Goal: Check status: Check status

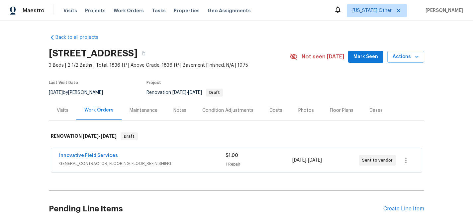
click at [61, 112] on div "Visits" at bounding box center [63, 110] width 12 height 7
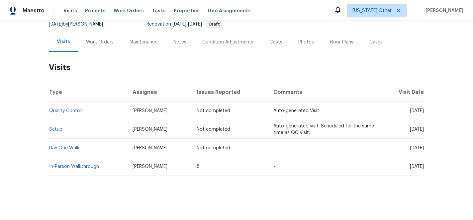
scroll to position [69, 0]
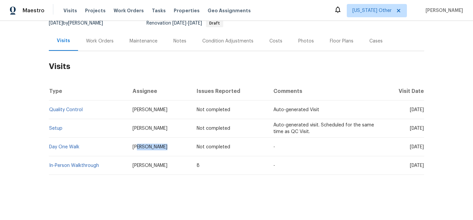
drag, startPoint x: 161, startPoint y: 149, endPoint x: 133, endPoint y: 144, distance: 28.3
click at [133, 144] on td "[PERSON_NAME]" at bounding box center [159, 147] width 64 height 19
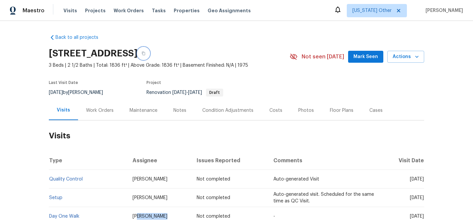
drag, startPoint x: 233, startPoint y: 53, endPoint x: 35, endPoint y: 55, distance: 198.6
click at [35, 55] on div "Back to all projects [STREET_ADDRESS] 3 Beds | 2 1/2 Baths | Total: 1836 ft² | …" at bounding box center [236, 120] width 473 height 199
drag, startPoint x: 48, startPoint y: 54, endPoint x: 211, endPoint y: 59, distance: 163.2
click at [211, 59] on div "Back to all projects [STREET_ADDRESS] 3 Beds | 2 1/2 Baths | Total: 1836 ft² | …" at bounding box center [236, 120] width 473 height 199
click at [149, 56] on button "button" at bounding box center [144, 53] width 12 height 12
